Goal: Book appointment/travel/reservation

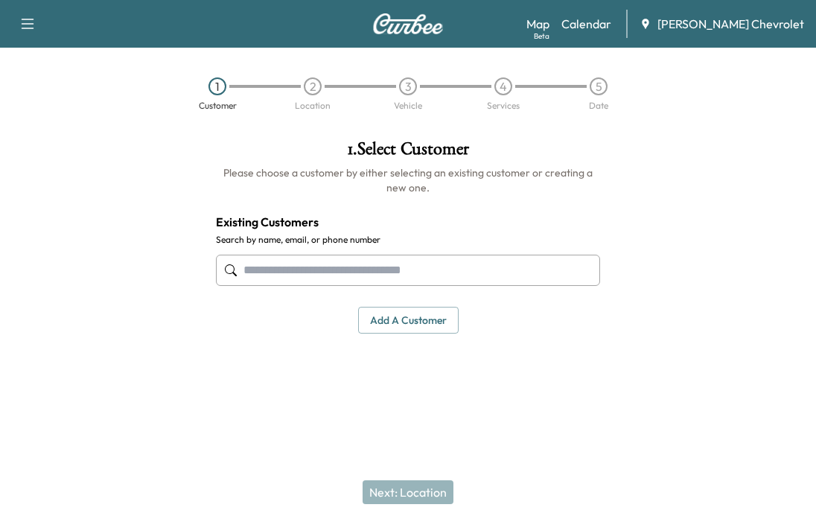
click at [611, 30] on link "Calendar" at bounding box center [586, 24] width 50 height 18
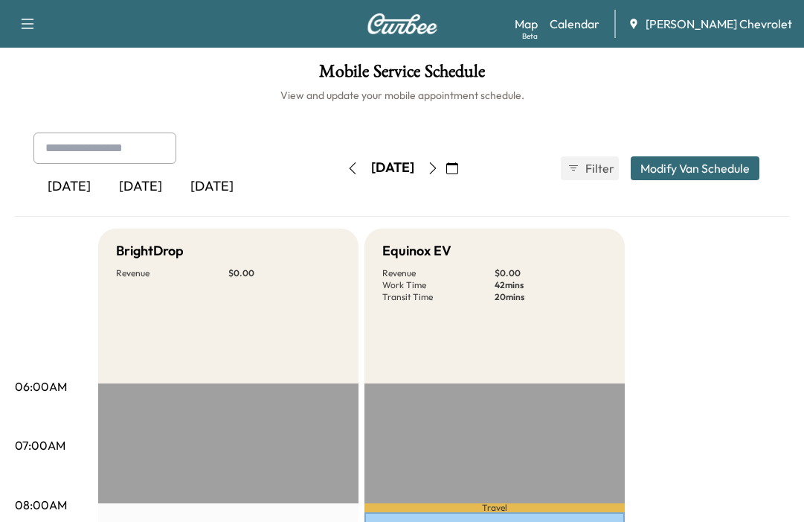
click at [465, 170] on button "button" at bounding box center [452, 168] width 25 height 24
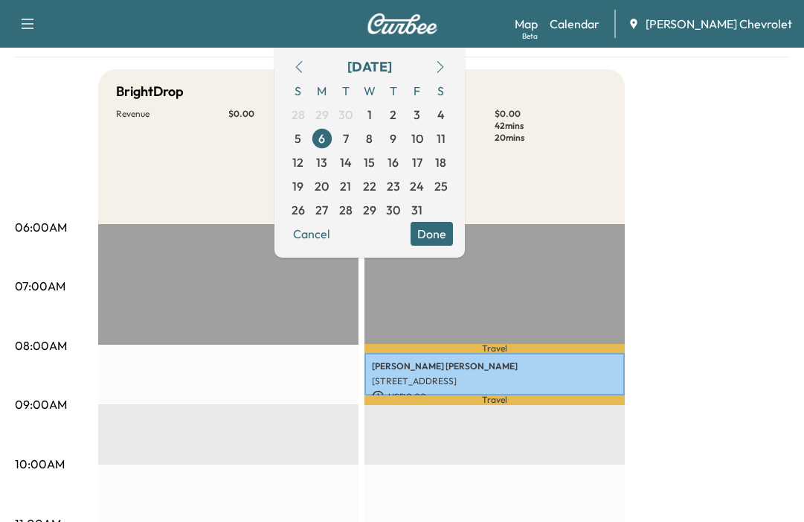
scroll to position [223, 0]
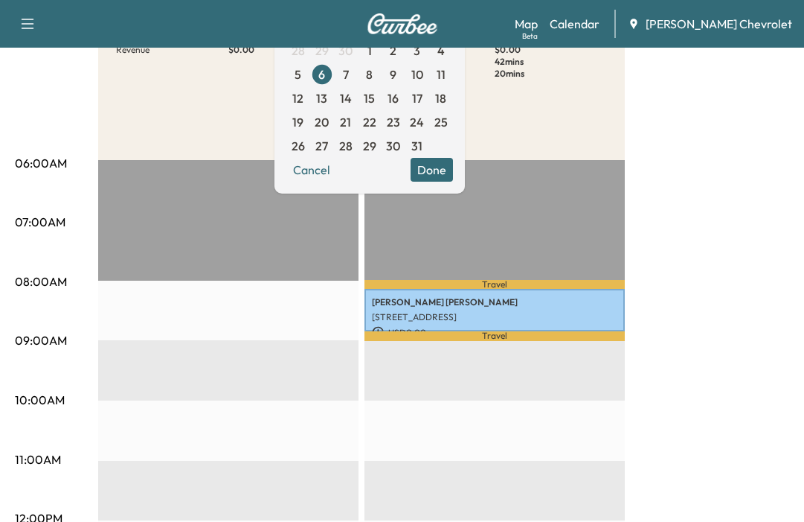
click at [349, 74] on span "7" at bounding box center [346, 74] width 6 height 18
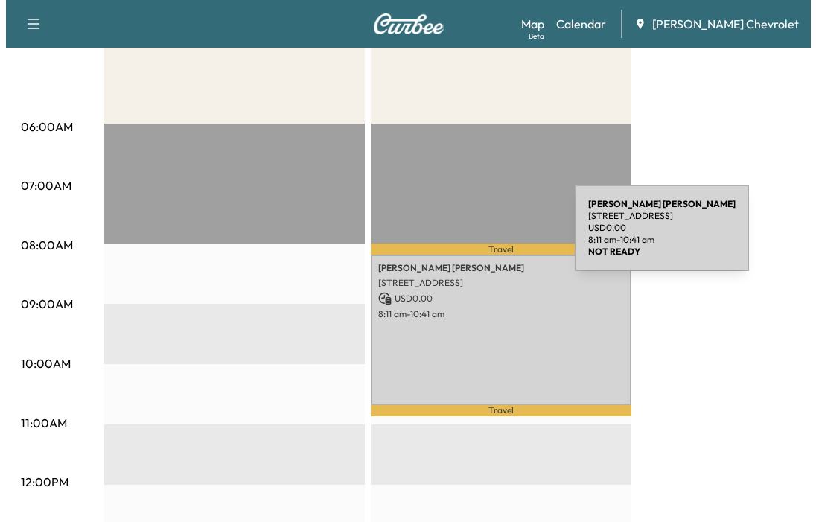
scroll to position [298, 0]
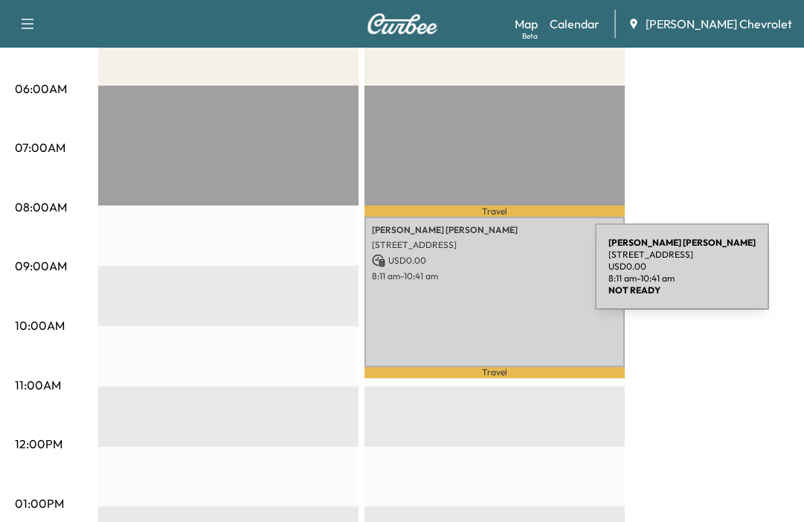
click at [484, 275] on p "8:11 am - 10:41 am" at bounding box center [495, 276] width 246 height 12
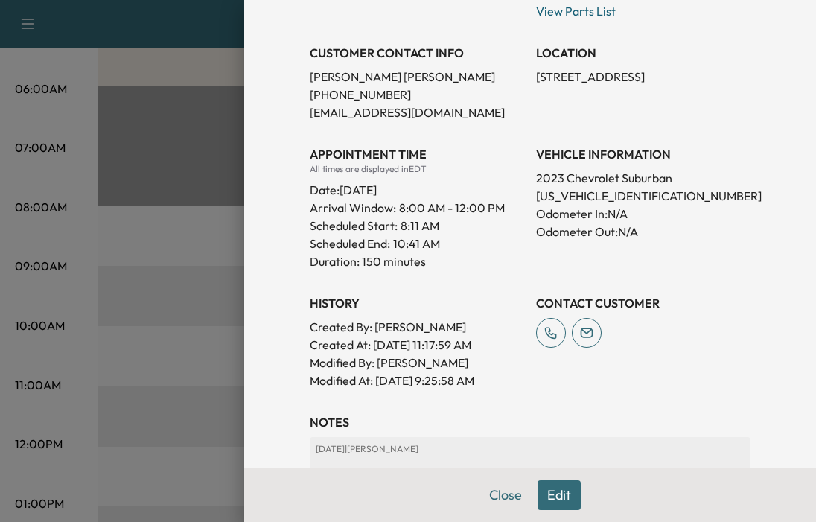
scroll to position [0, 0]
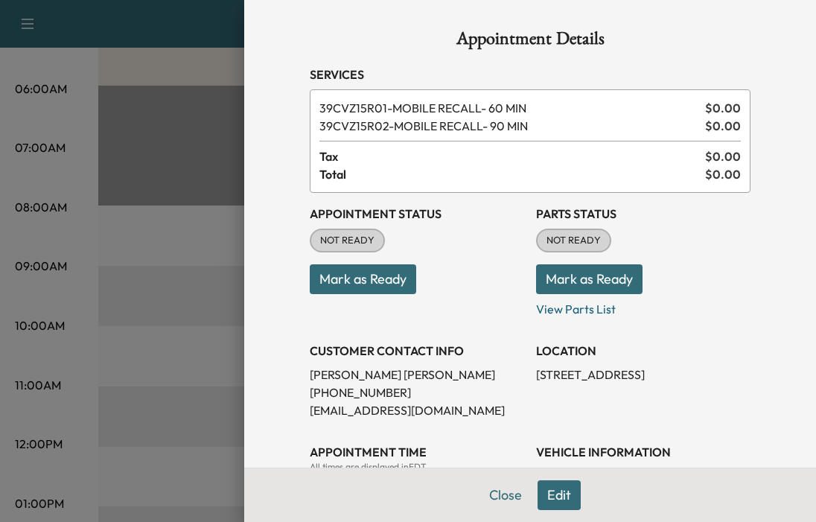
click at [342, 285] on button "Mark as Ready" at bounding box center [363, 279] width 106 height 30
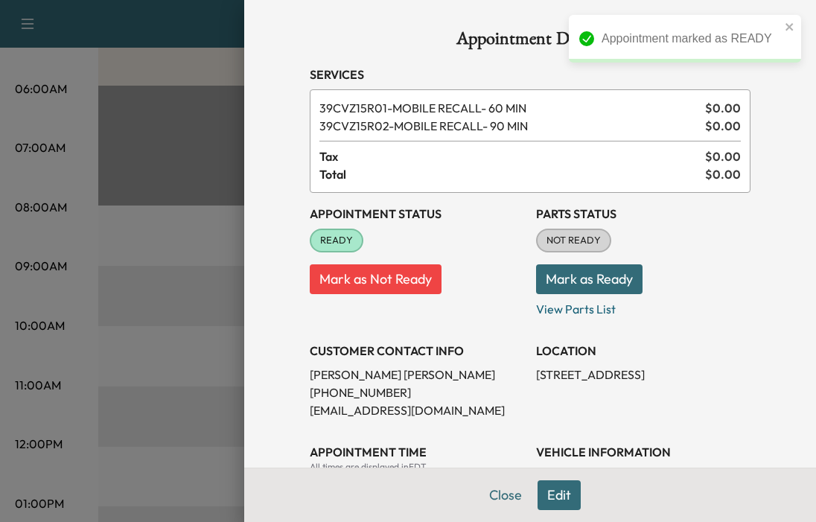
click at [592, 277] on button "Mark as Ready" at bounding box center [589, 279] width 106 height 30
